Goal: Check status: Check status

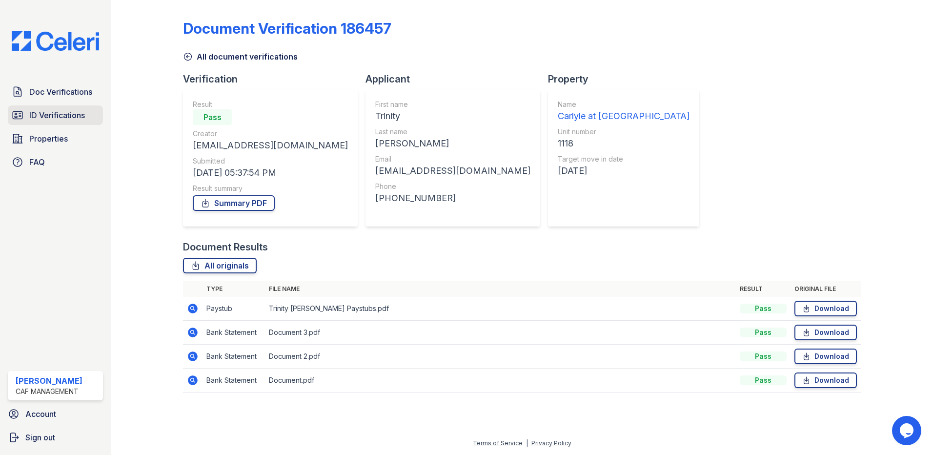
drag, startPoint x: 59, startPoint y: 118, endPoint x: 66, endPoint y: 115, distance: 7.9
click at [59, 118] on span "ID Verifications" at bounding box center [57, 115] width 56 height 12
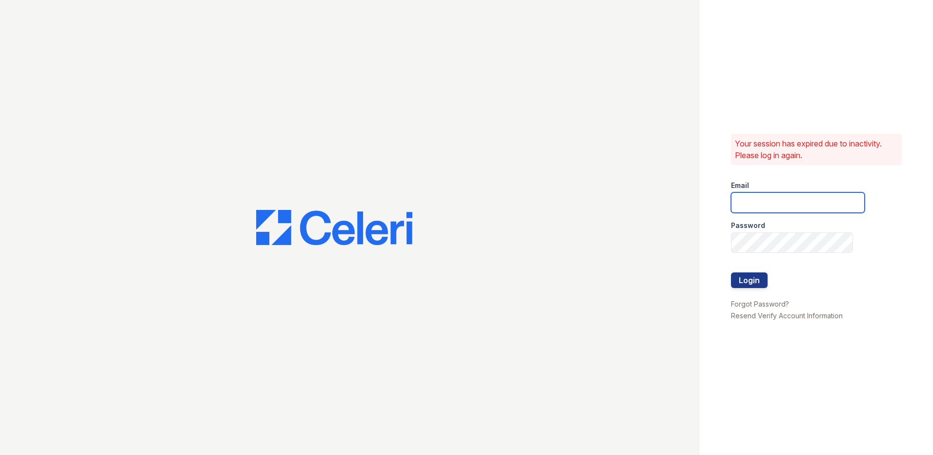
type input "carlylesouth2@cafmanagement.com"
click at [740, 284] on button "Login" at bounding box center [749, 280] width 37 height 16
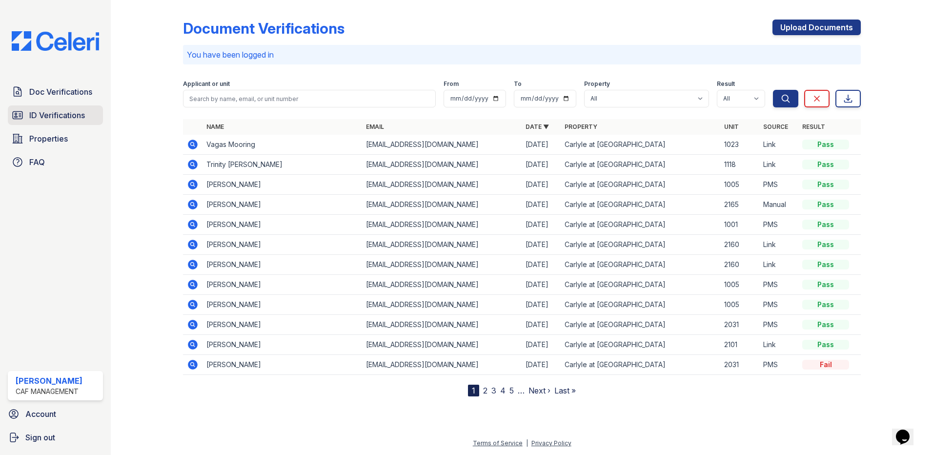
click at [58, 113] on span "ID Verifications" at bounding box center [57, 115] width 56 height 12
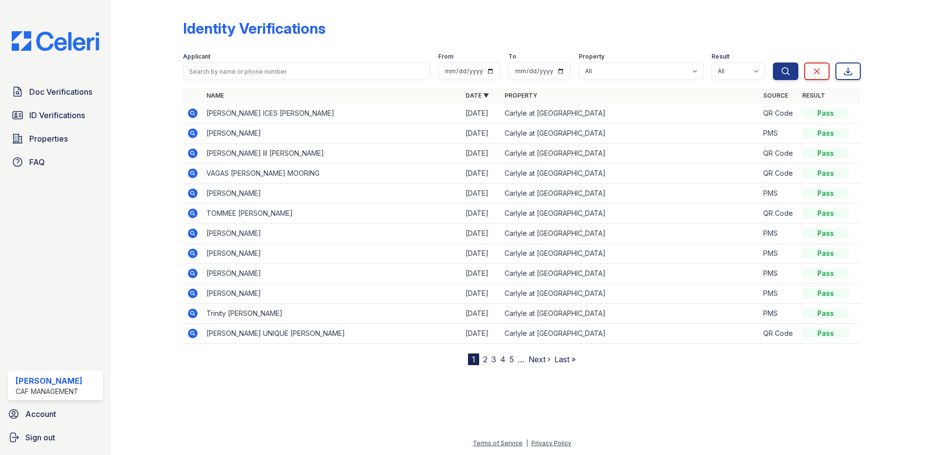
click at [195, 118] on icon at bounding box center [193, 113] width 12 height 12
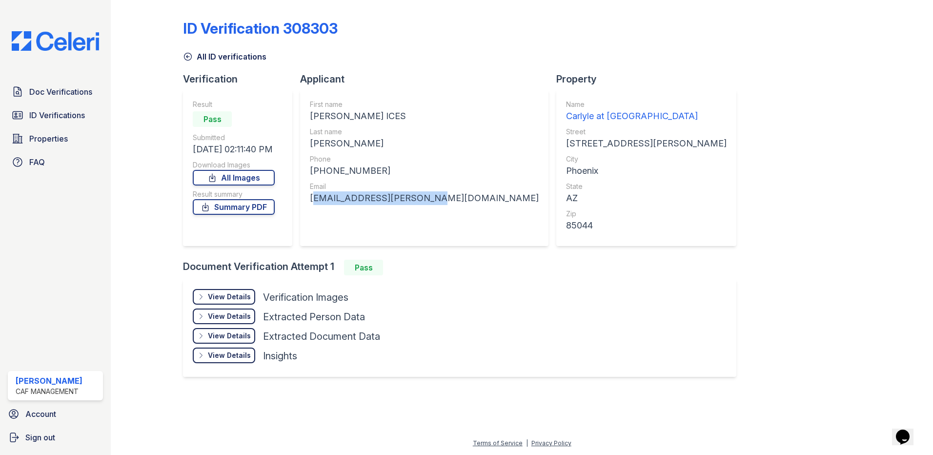
drag, startPoint x: 310, startPoint y: 198, endPoint x: 419, endPoint y: 203, distance: 108.9
click at [419, 203] on div "First name ASIYA NAJAH ICES Last name KENYATTA Phone +16235650050 Email asiya.k…" at bounding box center [424, 168] width 248 height 156
drag, startPoint x: 419, startPoint y: 203, endPoint x: 409, endPoint y: 202, distance: 9.8
copy div "asiya.kenyatta@gmail.com"
